Goal: Task Accomplishment & Management: Manage account settings

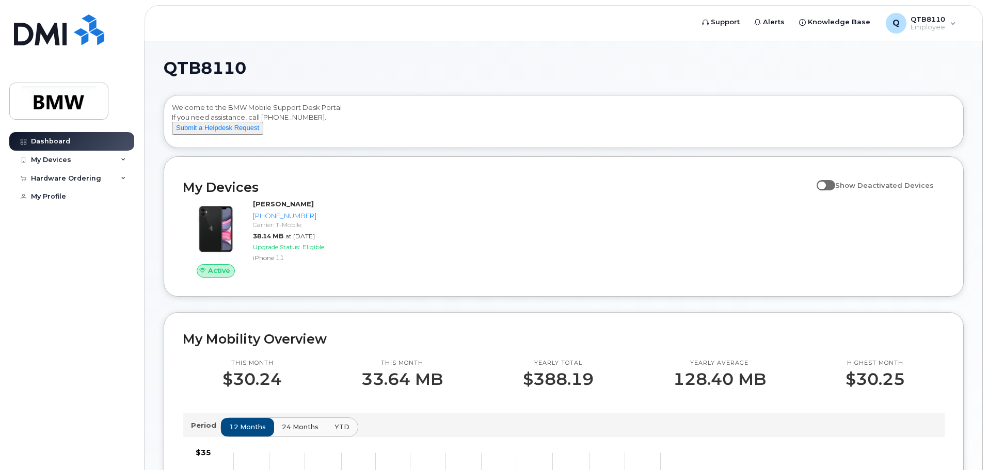
drag, startPoint x: 497, startPoint y: 269, endPoint x: 503, endPoint y: 268, distance: 5.8
click at [496, 269] on div "Active [PERSON_NAME] [PHONE_NUMBER] Carrier: T-Mobile 38.14 MB at [DATE] Upgrad…" at bounding box center [564, 238] width 774 height 91
click at [62, 163] on div "My Devices" at bounding box center [51, 160] width 40 height 8
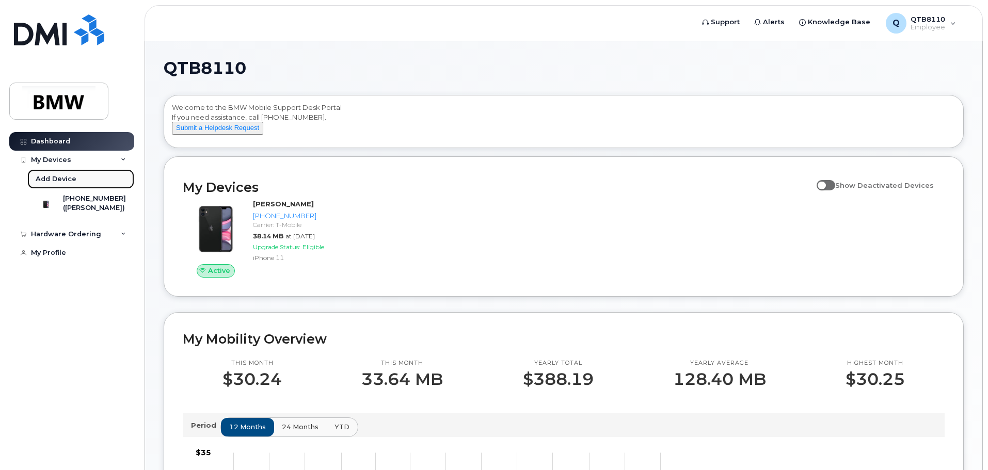
click at [56, 174] on div "Add Device" at bounding box center [56, 178] width 41 height 9
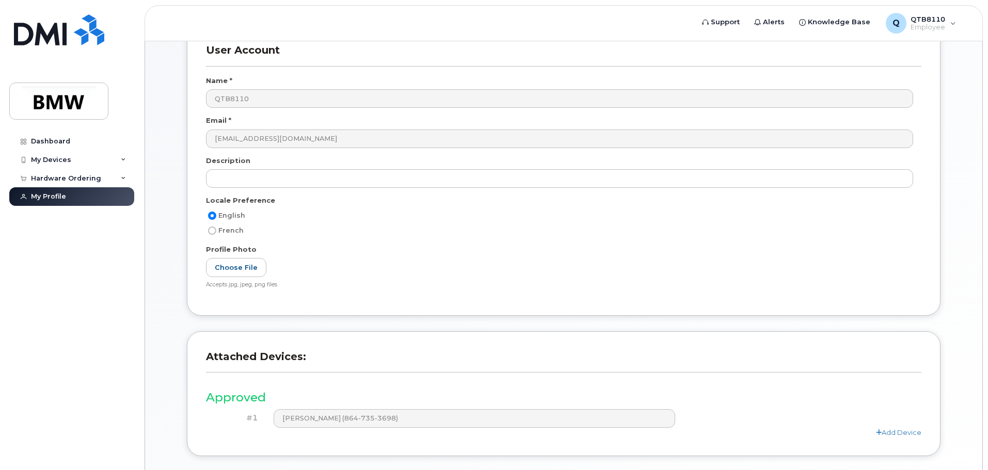
scroll to position [143, 0]
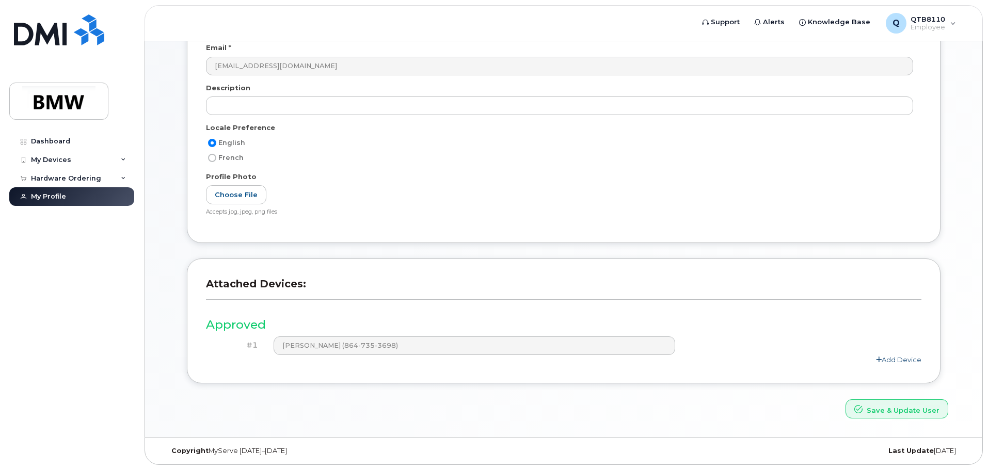
click at [899, 361] on link "Add Device" at bounding box center [898, 360] width 45 height 8
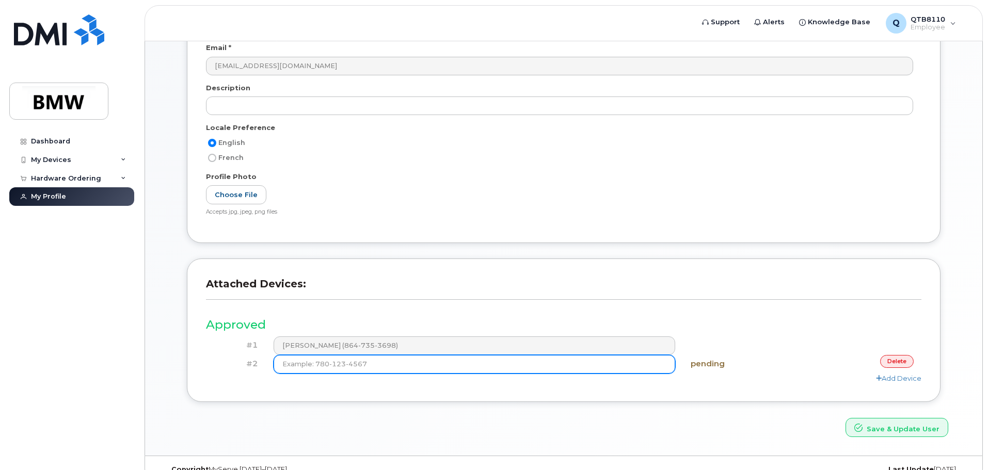
click at [532, 366] on input at bounding box center [475, 364] width 402 height 19
type input "(864) 735-3698"
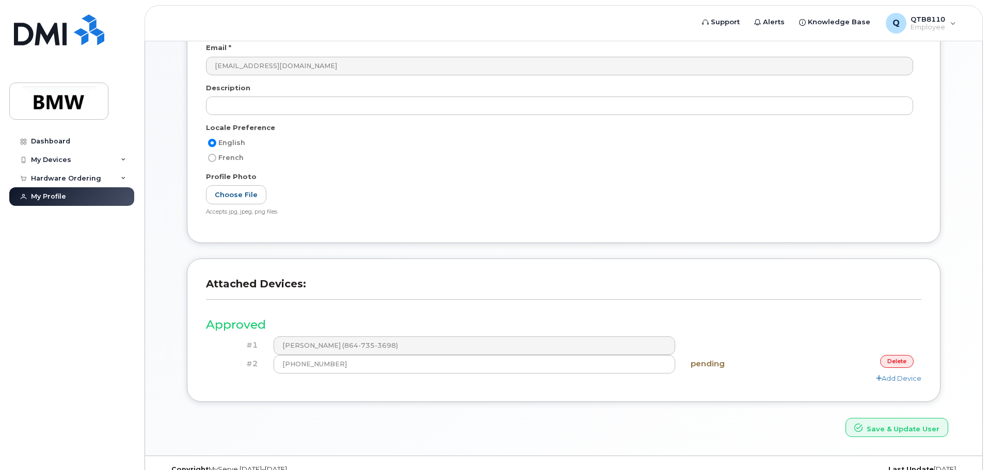
click at [796, 368] on div "pending" at bounding box center [742, 364] width 119 height 18
click at [529, 398] on div "Attached Devices: Approved #1 Chee Kue (864-735-3698) #2 (864) 735-3698 pending…" at bounding box center [564, 330] width 754 height 143
click at [888, 430] on button "Save & Update User" at bounding box center [896, 427] width 103 height 19
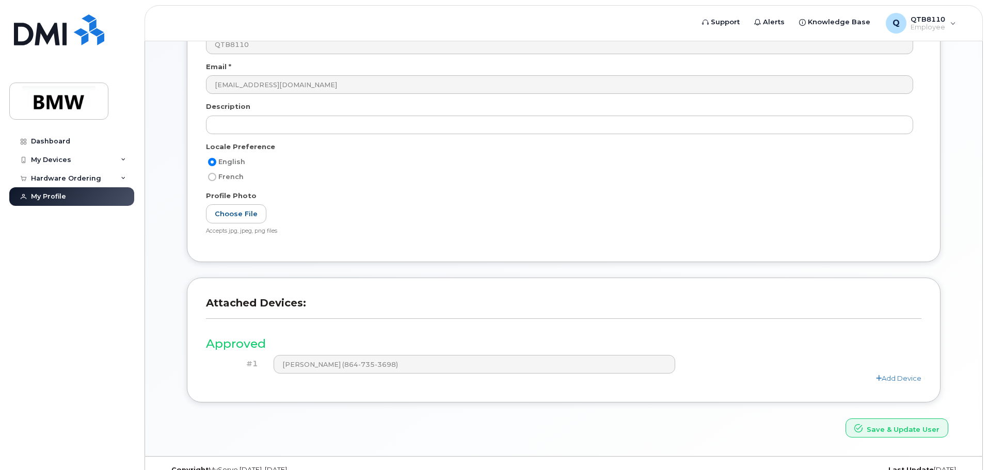
scroll to position [187, 0]
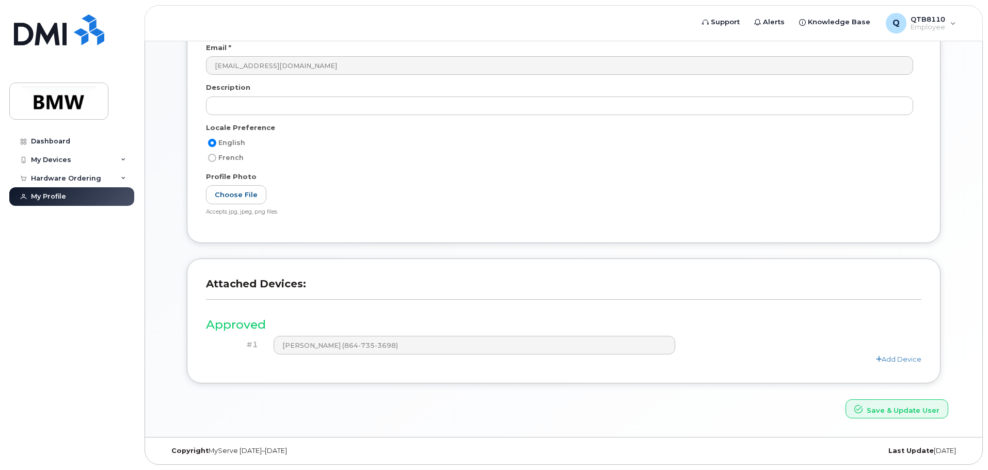
drag, startPoint x: 545, startPoint y: 400, endPoint x: 585, endPoint y: 394, distance: 40.7
click at [547, 400] on div "Save & Update User" at bounding box center [563, 409] width 785 height 19
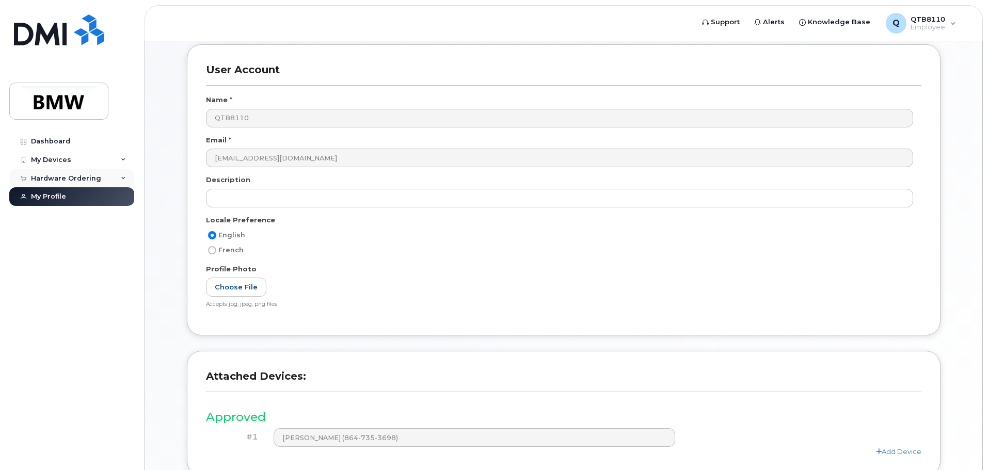
scroll to position [0, 0]
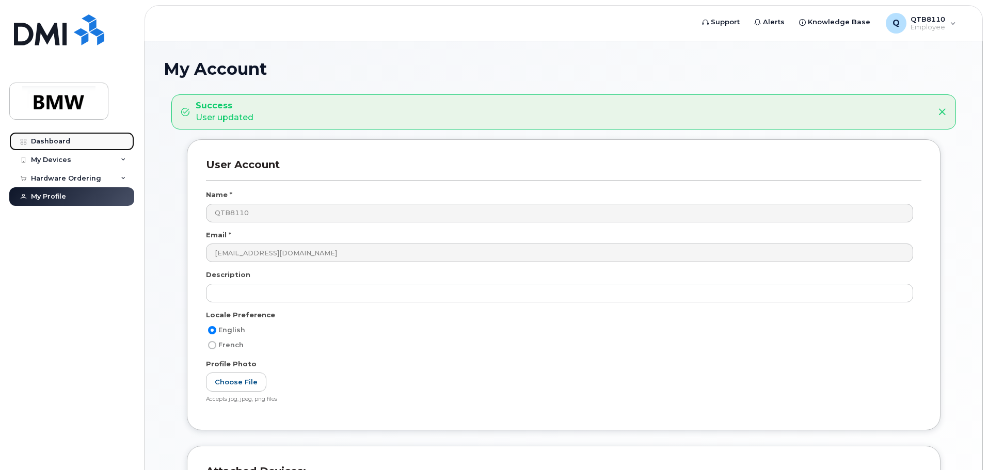
click at [75, 147] on link "Dashboard" at bounding box center [71, 141] width 125 height 19
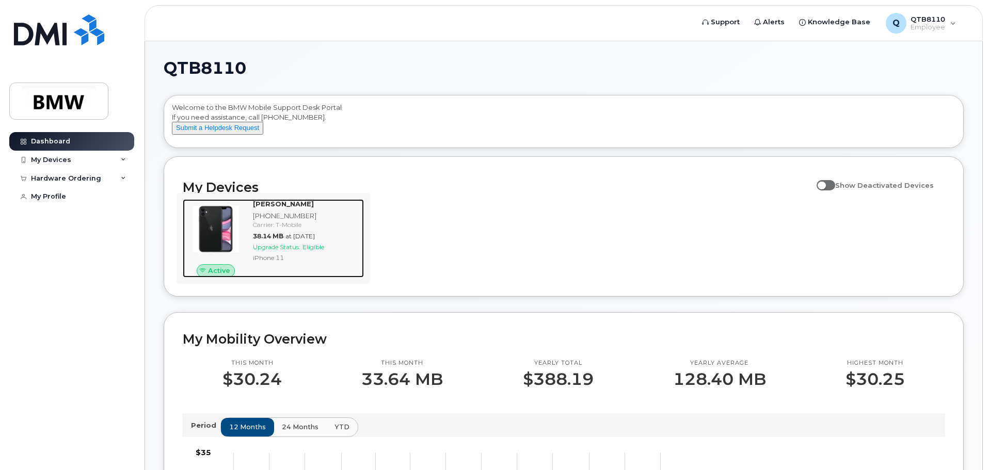
click at [267, 229] on div "Carrier: T-Mobile" at bounding box center [306, 224] width 107 height 9
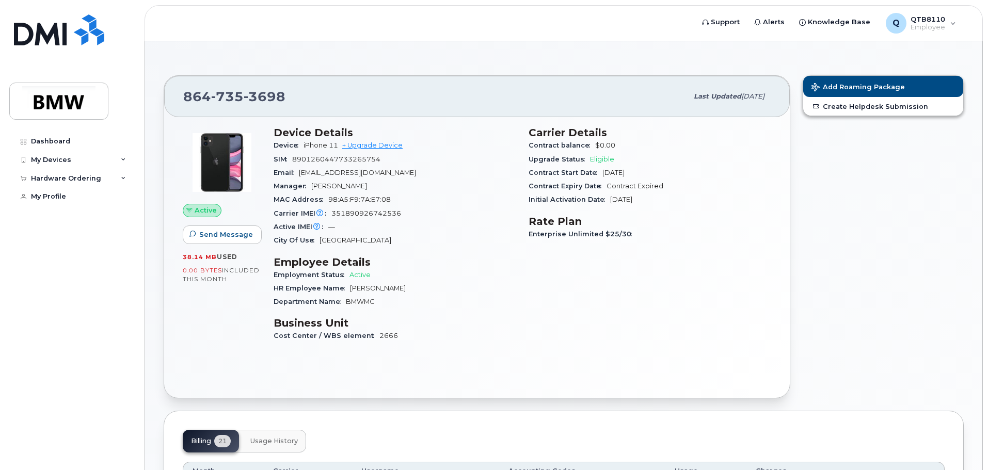
click at [225, 258] on span "used" at bounding box center [227, 257] width 21 height 8
click at [337, 237] on span "Greenville" at bounding box center [356, 240] width 72 height 8
drag, startPoint x: 72, startPoint y: 106, endPoint x: 82, endPoint y: 106, distance: 9.8
click at [72, 106] on img at bounding box center [58, 101] width 79 height 30
